Goal: Information Seeking & Learning: Learn about a topic

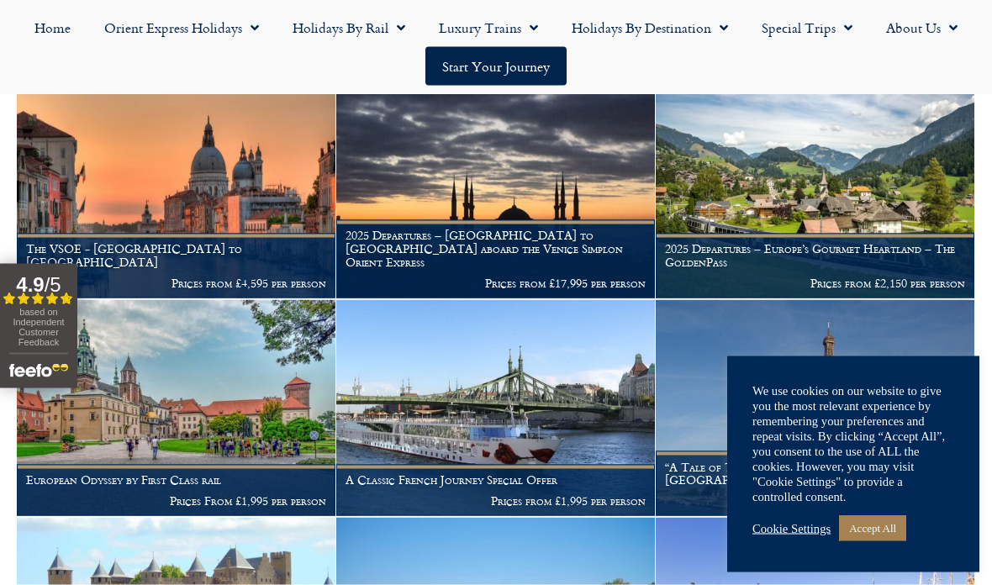
scroll to position [515, 0]
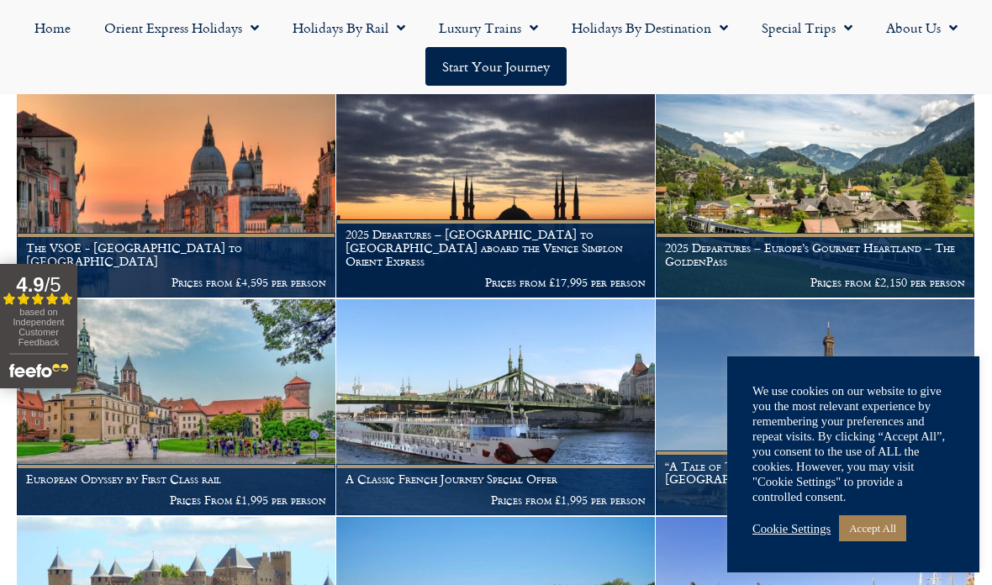
click at [892, 541] on link "Accept All" at bounding box center [872, 528] width 67 height 26
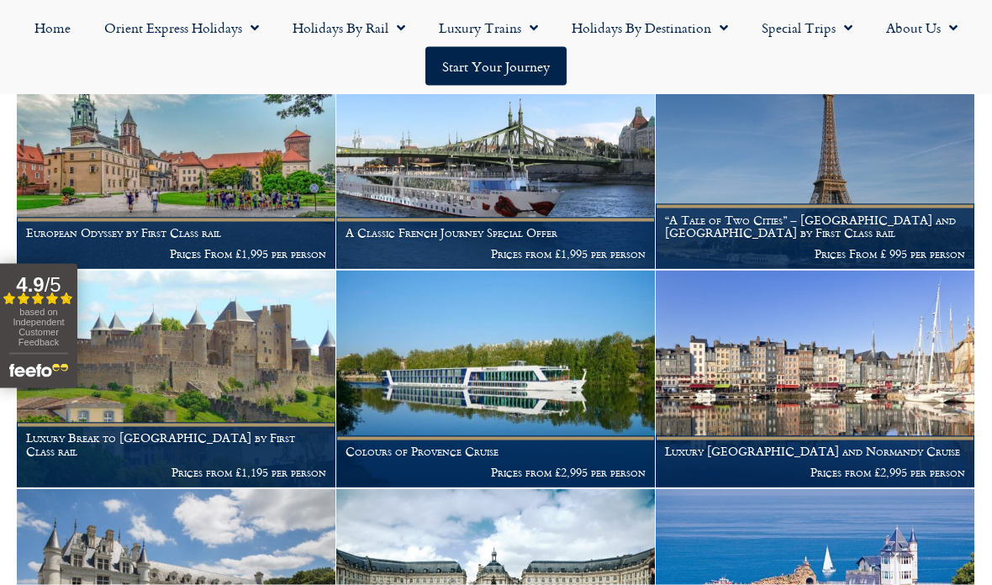
scroll to position [762, 0]
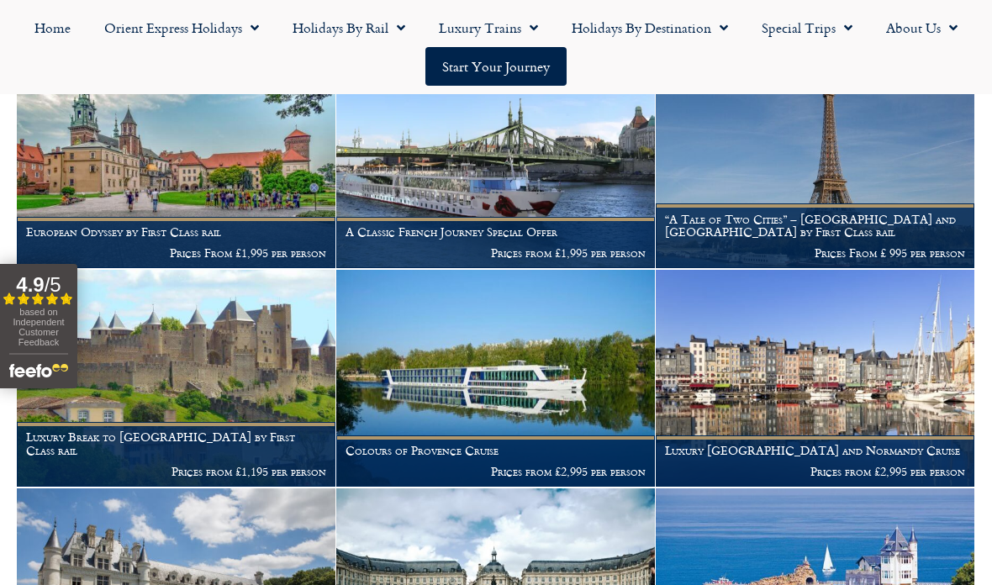
click at [148, 161] on img at bounding box center [176, 160] width 319 height 217
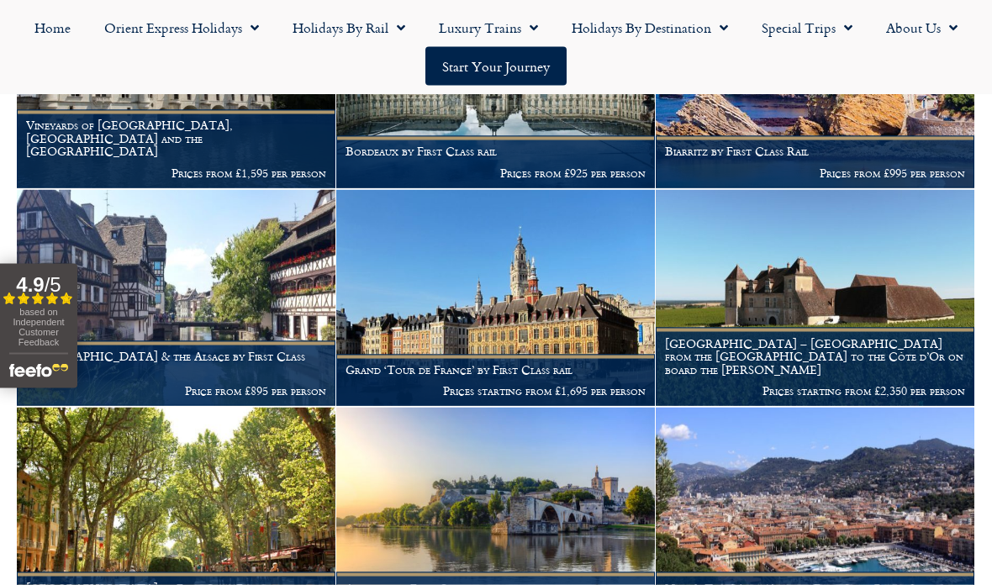
scroll to position [1280, 0]
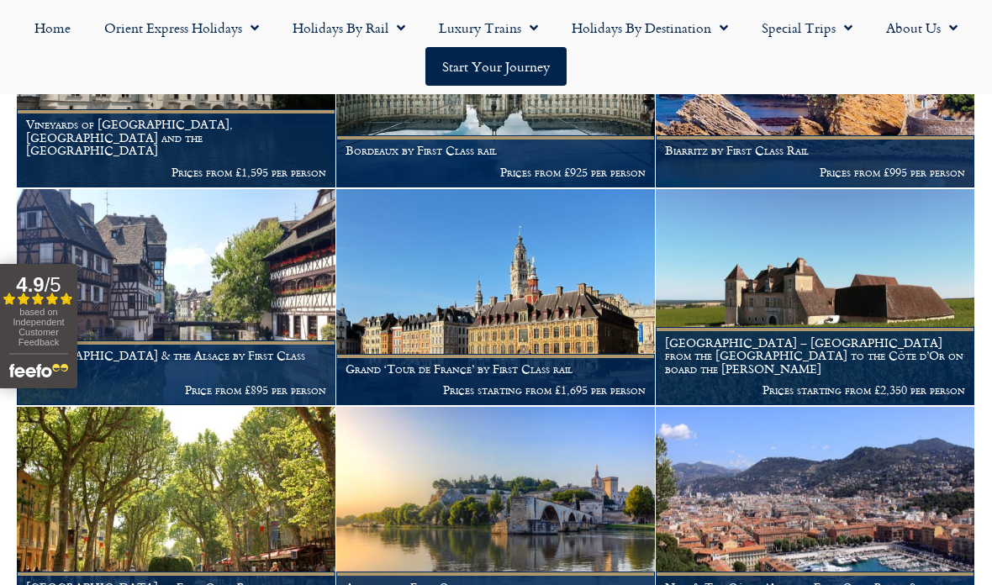
click at [162, 512] on img at bounding box center [176, 515] width 319 height 217
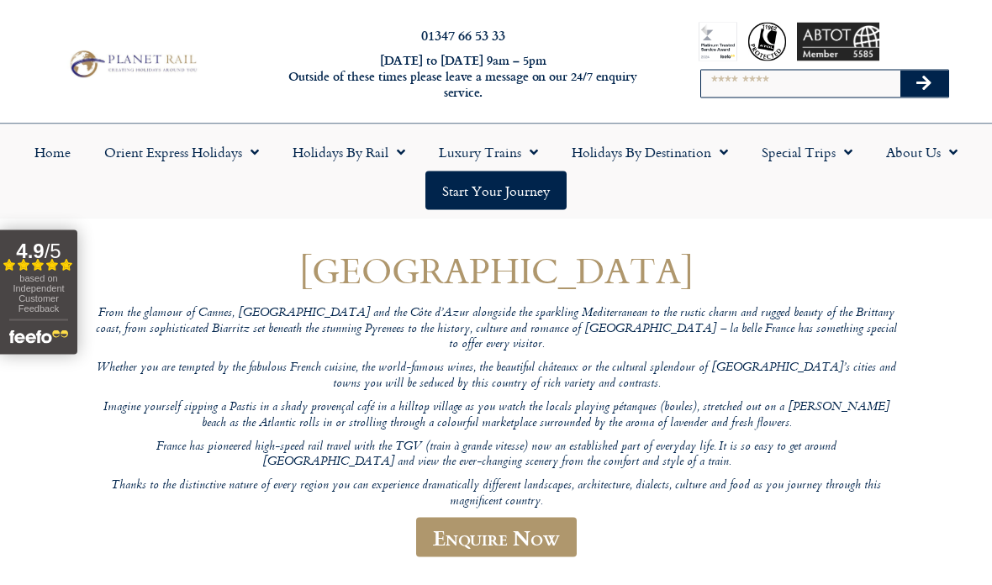
scroll to position [0, 0]
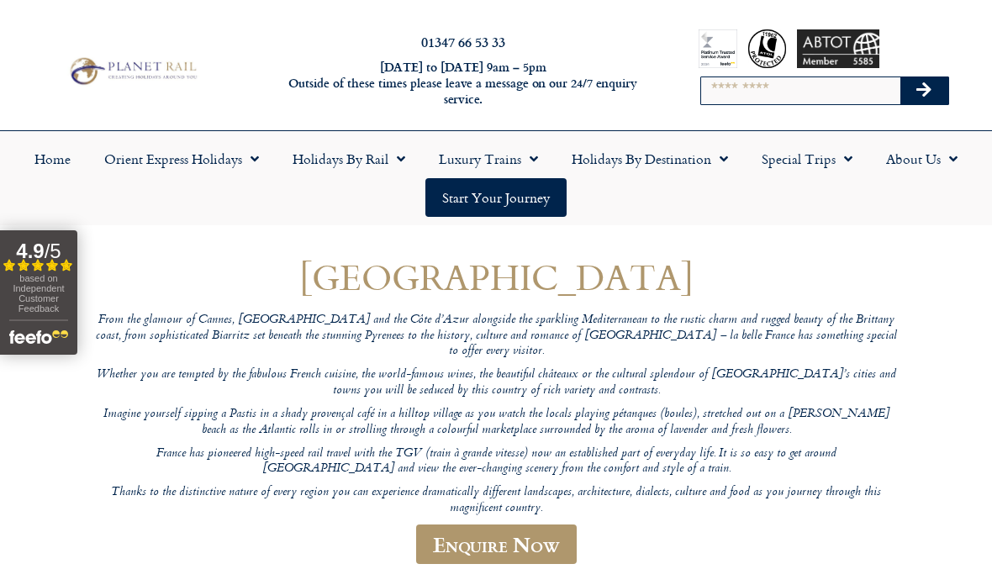
click at [367, 171] on link "Holidays by Rail" at bounding box center [349, 159] width 146 height 39
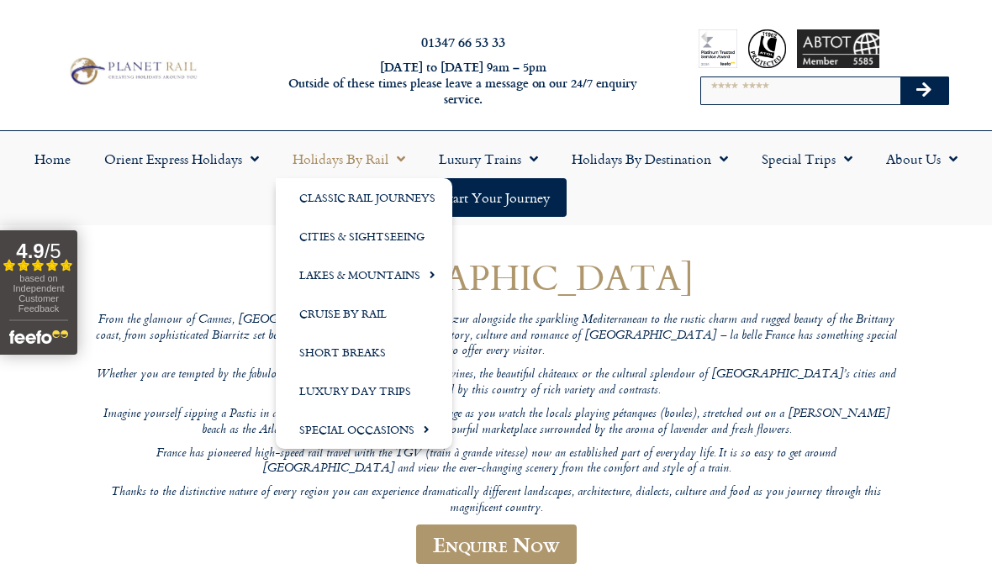
click at [332, 311] on link "Cruise by Rail" at bounding box center [364, 313] width 177 height 39
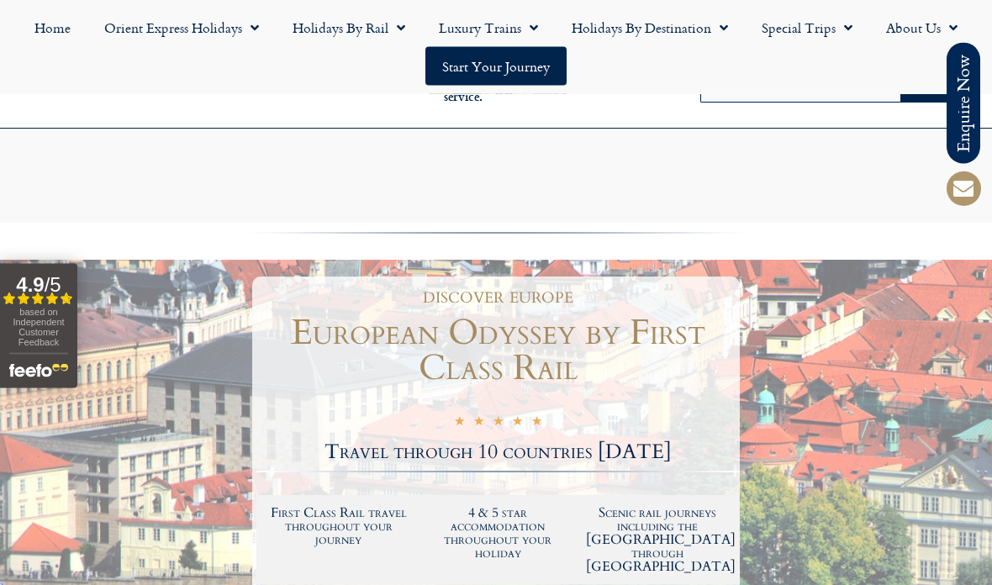
scroll to position [537, 0]
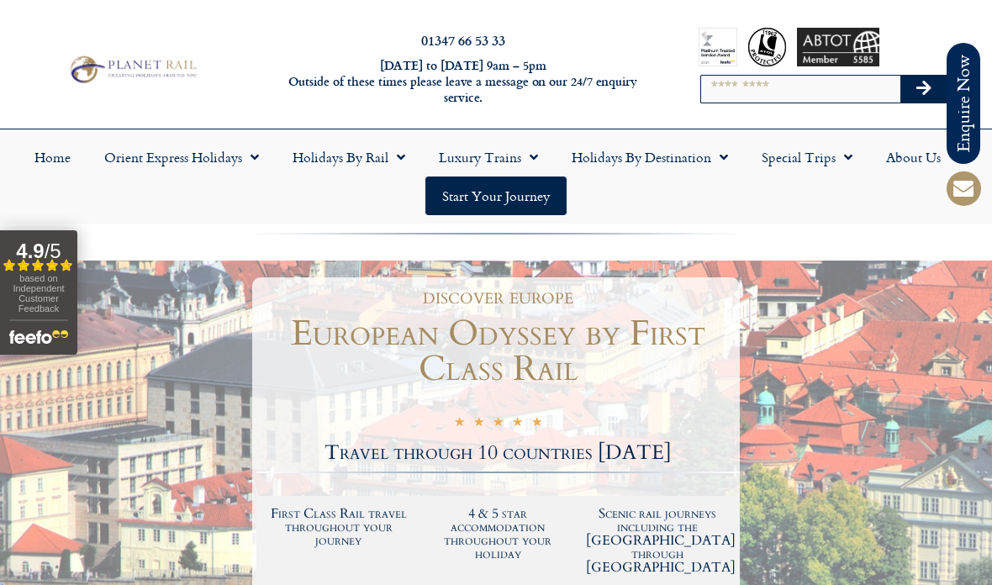
click at [372, 154] on link "Holidays by Rail" at bounding box center [349, 157] width 146 height 39
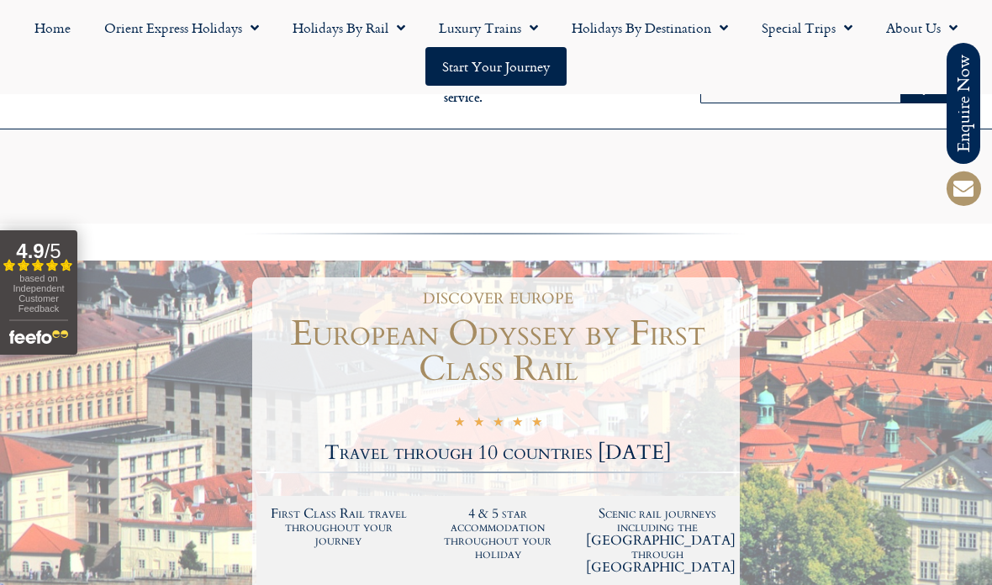
scroll to position [605, 0]
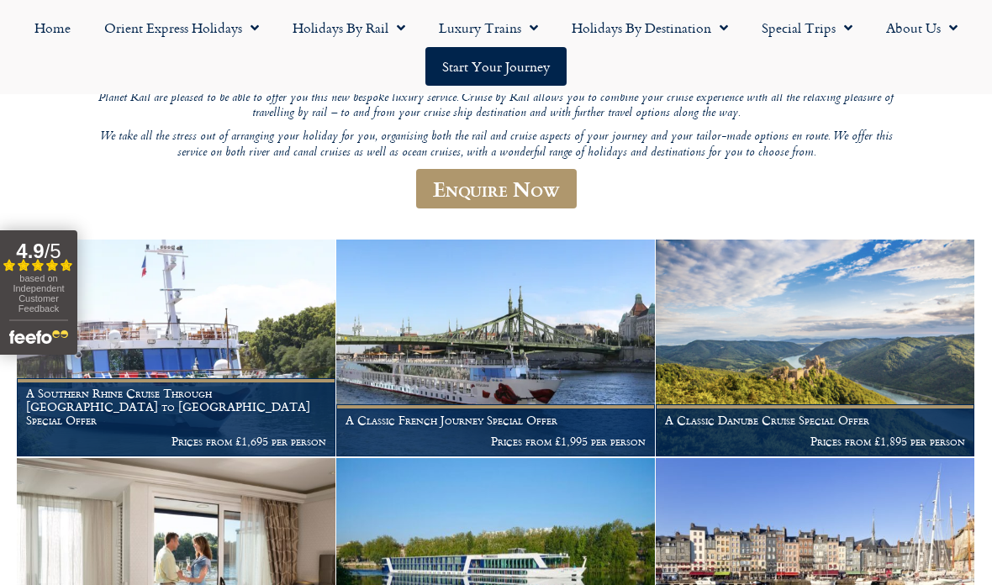
scroll to position [260, 0]
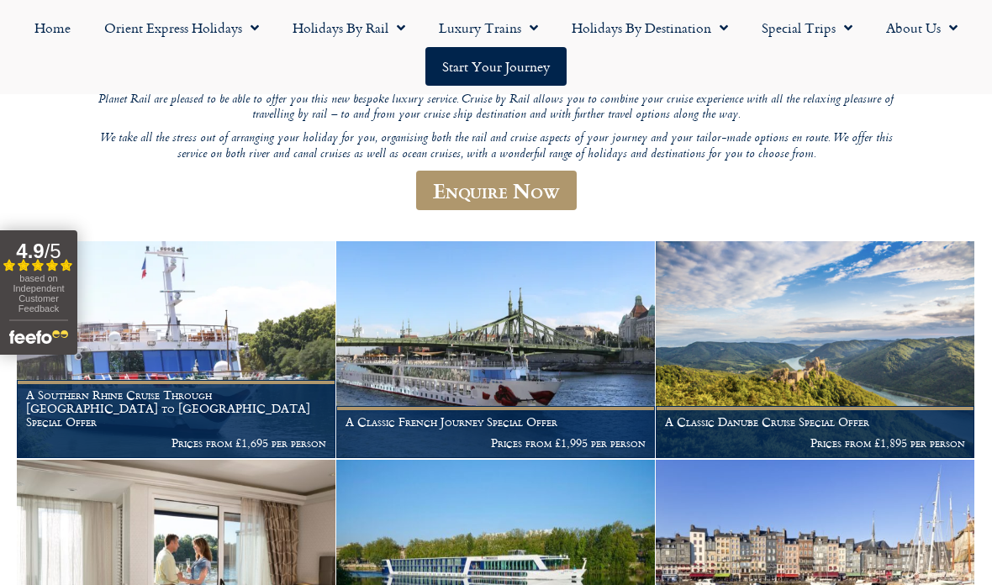
click at [187, 361] on img at bounding box center [176, 349] width 319 height 217
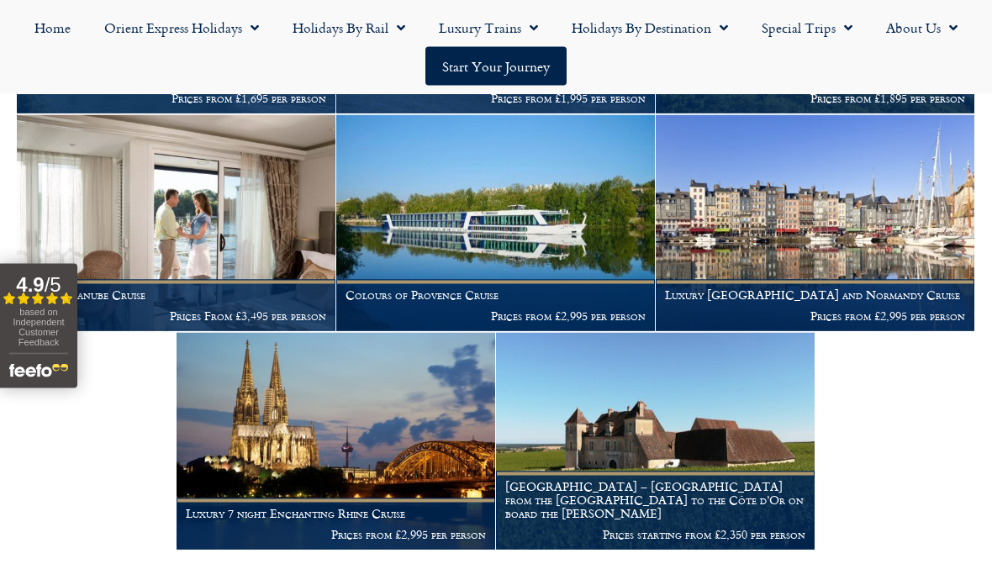
scroll to position [605, 0]
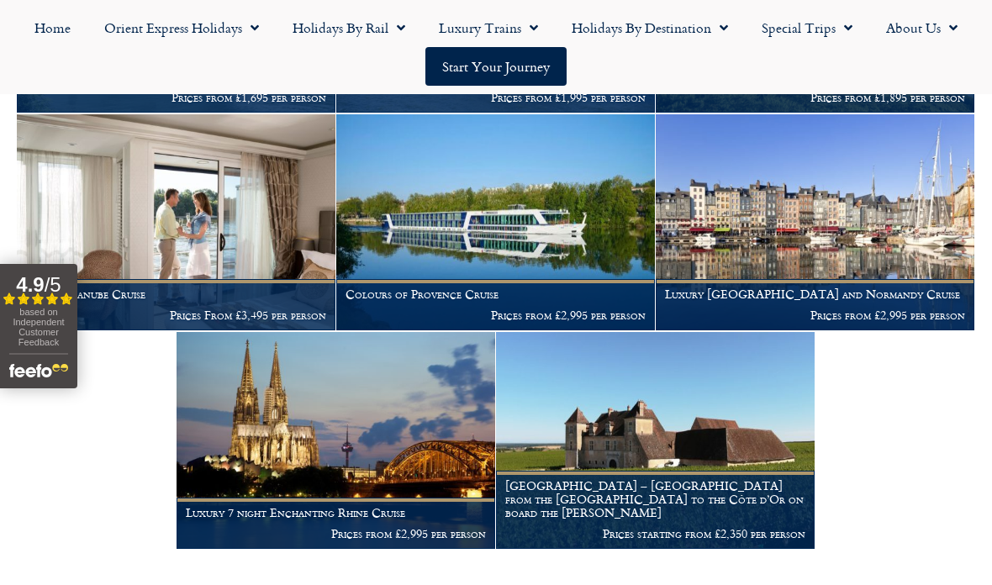
click at [494, 196] on img at bounding box center [495, 222] width 319 height 217
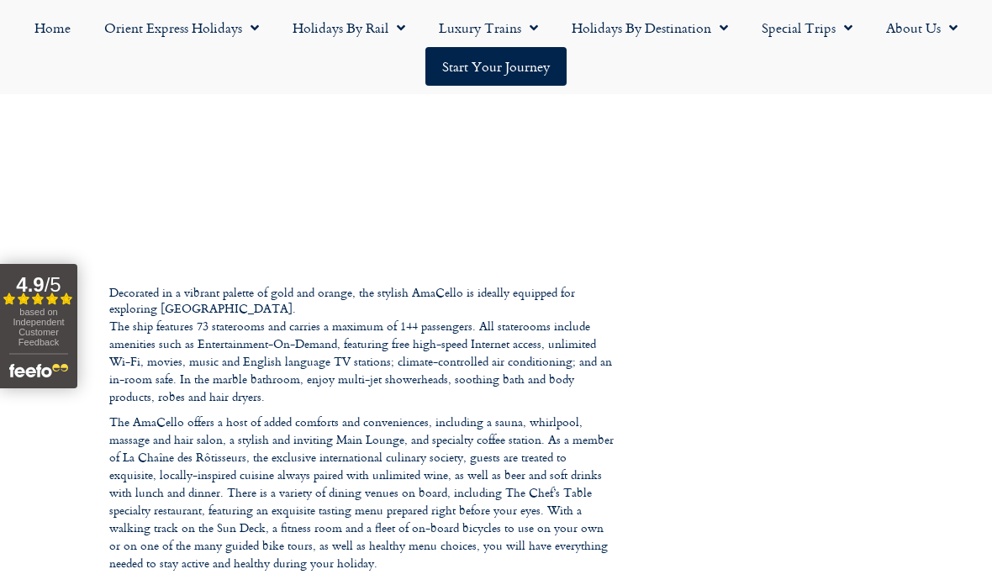
scroll to position [4210, 0]
